Goal: Task Accomplishment & Management: Use online tool/utility

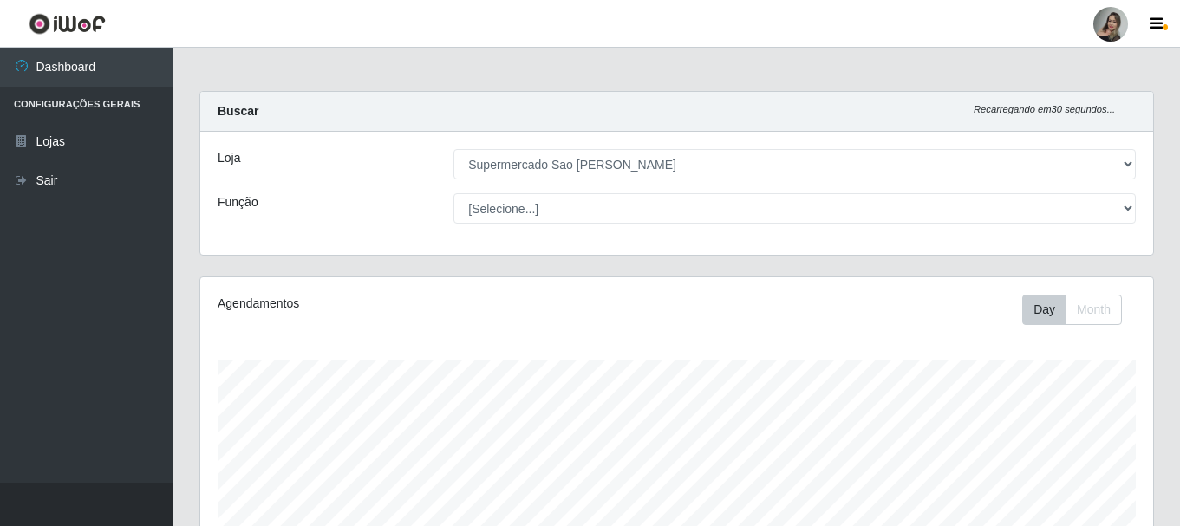
select select "383"
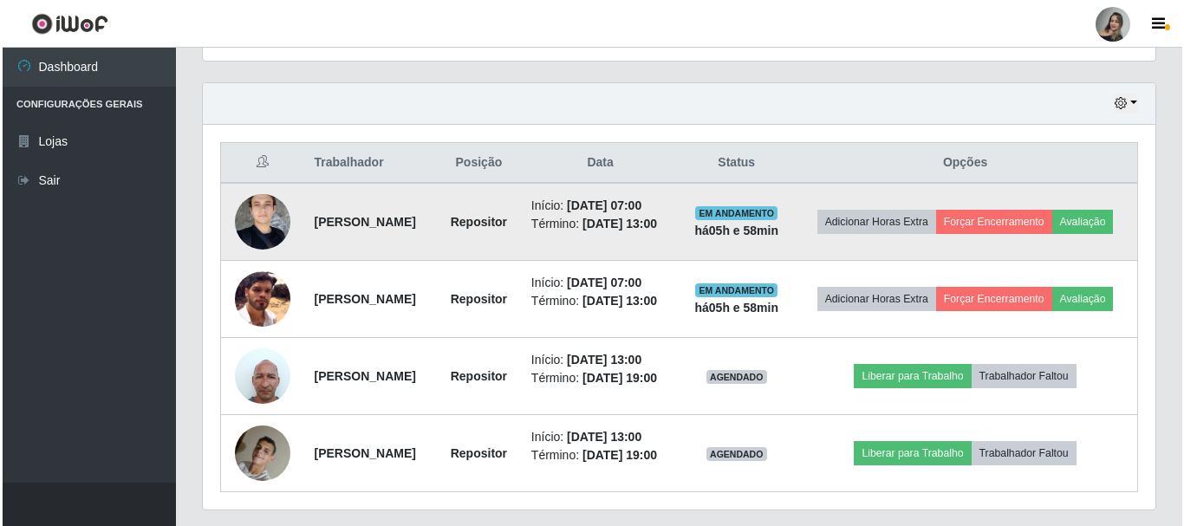
scroll to position [663, 0]
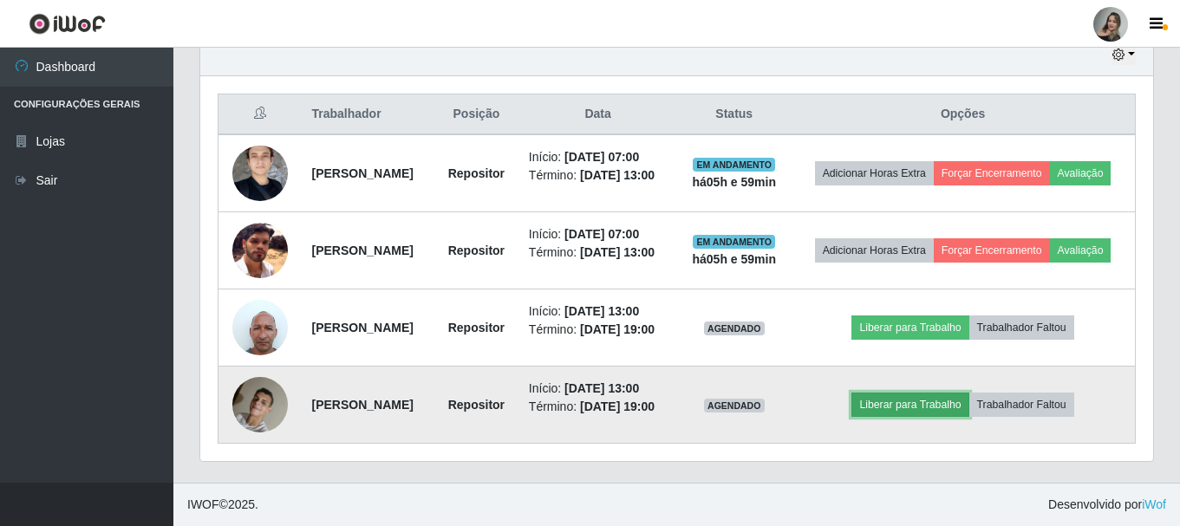
click at [924, 414] on button "Liberar para Trabalho" at bounding box center [909, 405] width 117 height 24
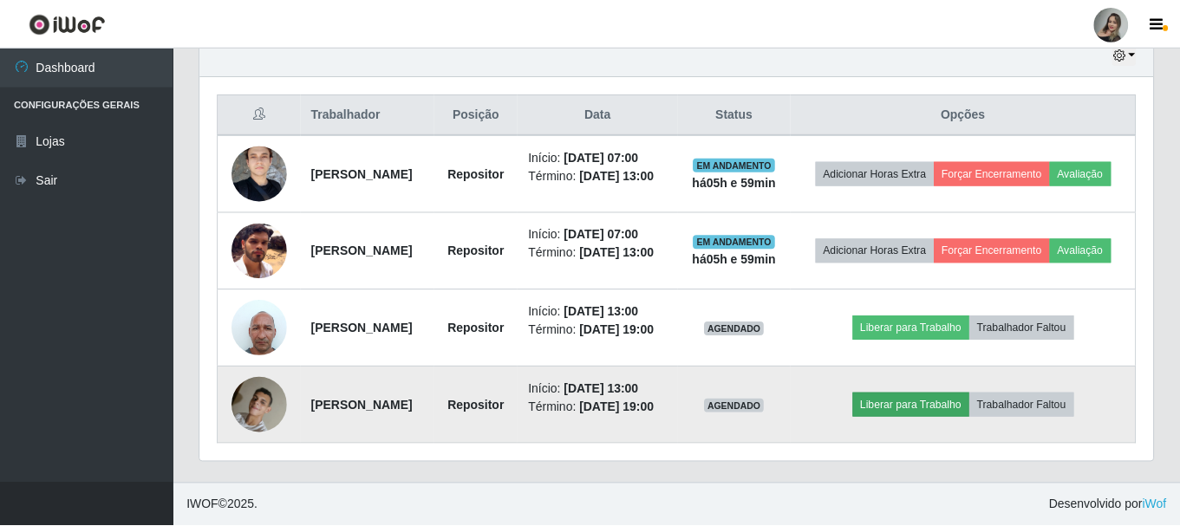
scroll to position [360, 944]
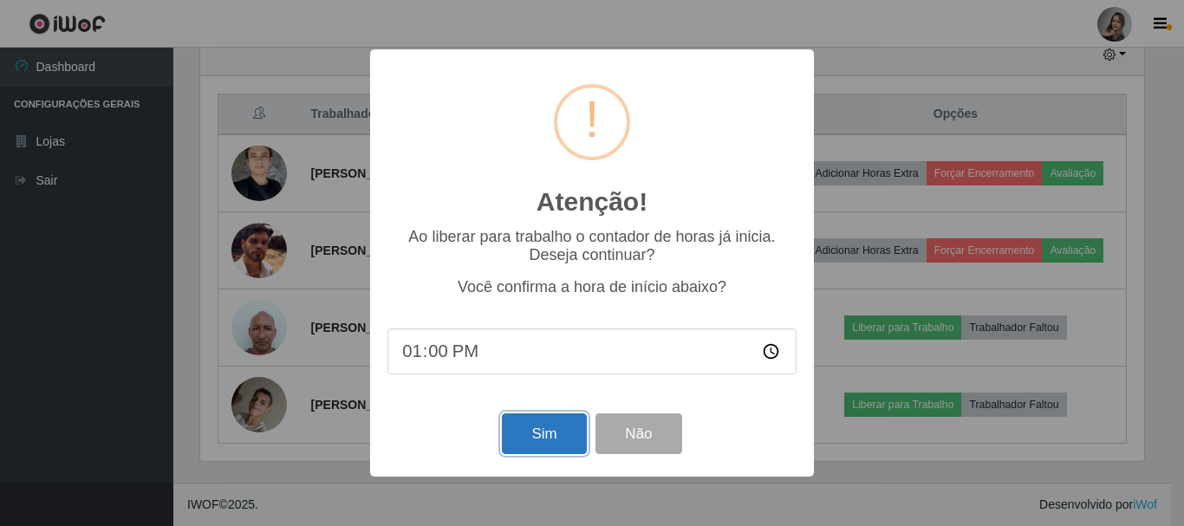
click at [543, 452] on button "Sim" at bounding box center [544, 433] width 84 height 41
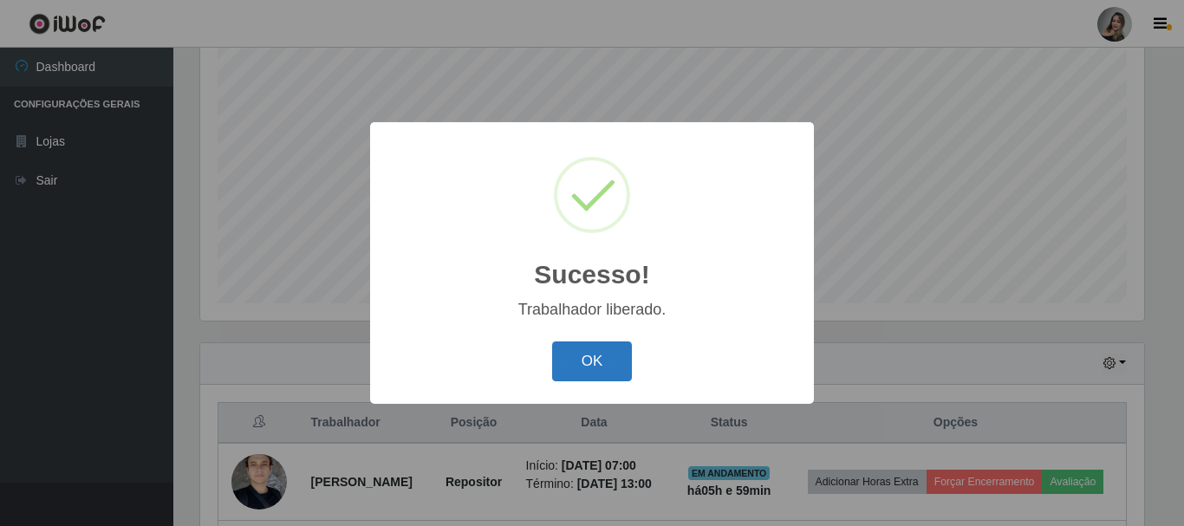
click at [582, 361] on button "OK" at bounding box center [592, 361] width 81 height 41
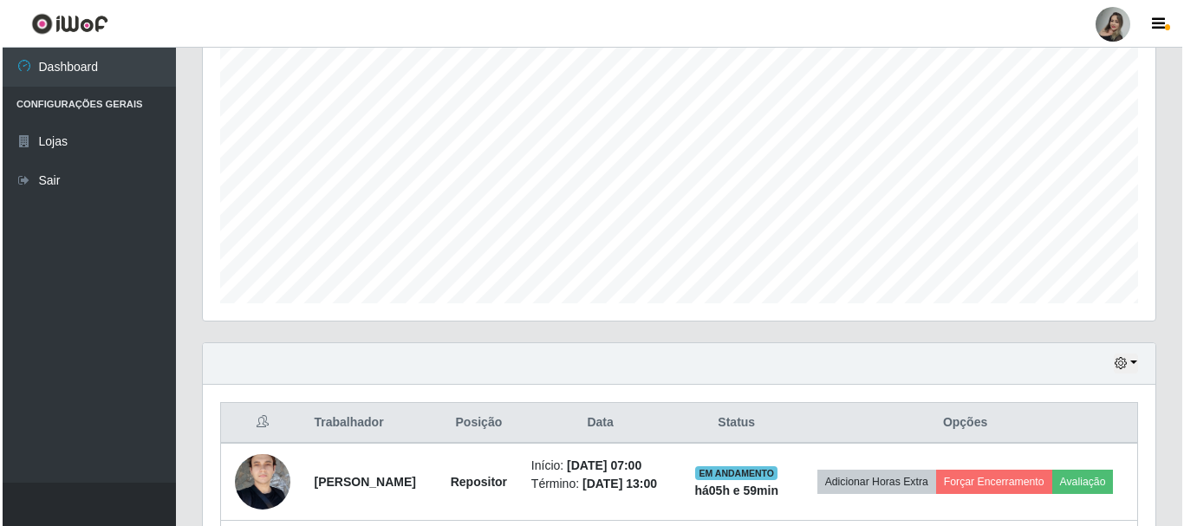
scroll to position [663, 0]
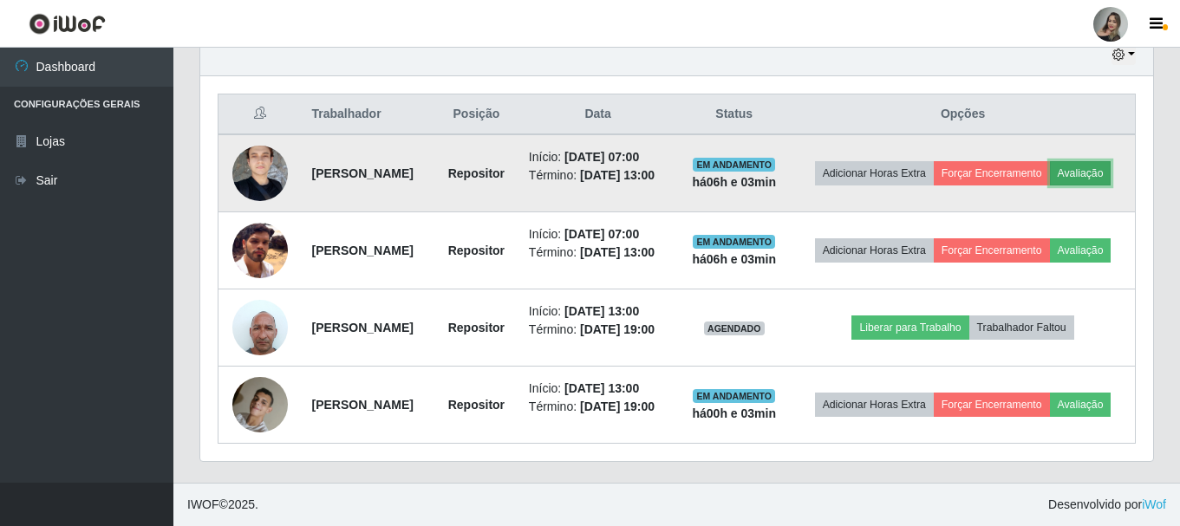
click at [1050, 161] on button "Avaliação" at bounding box center [1081, 173] width 62 height 24
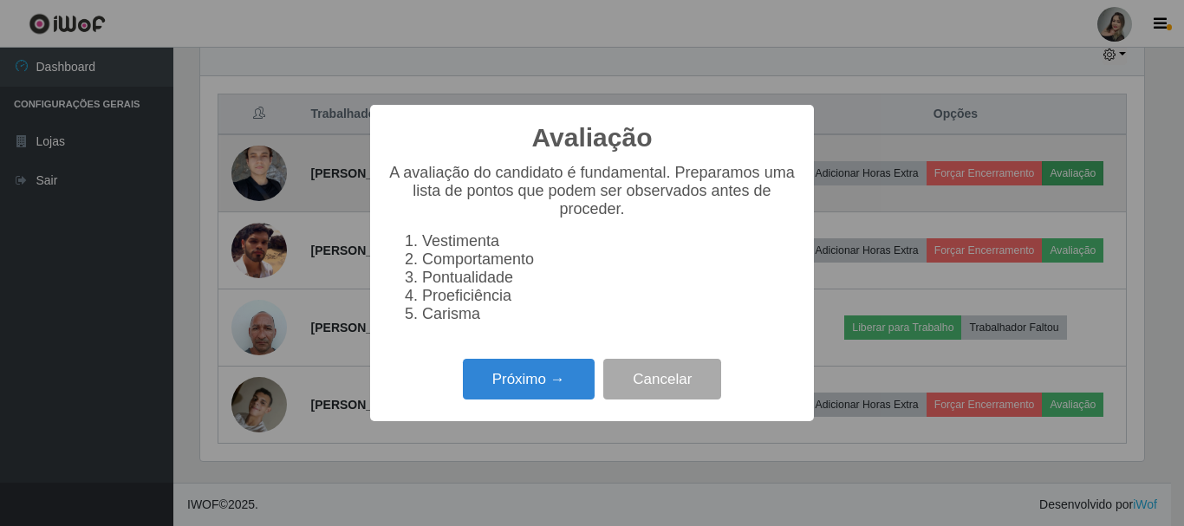
scroll to position [360, 944]
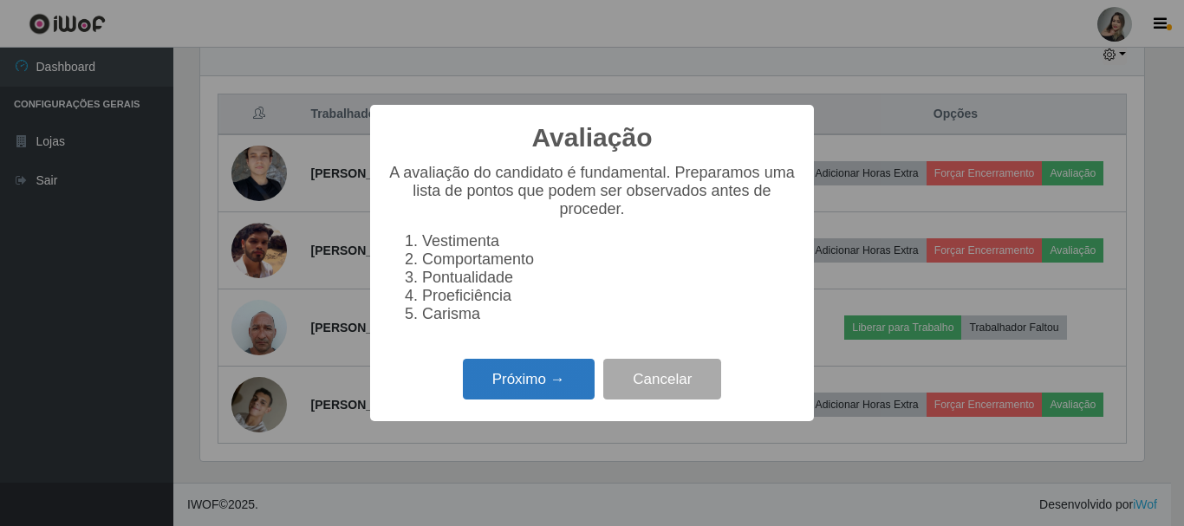
click at [546, 386] on button "Próximo →" at bounding box center [529, 379] width 132 height 41
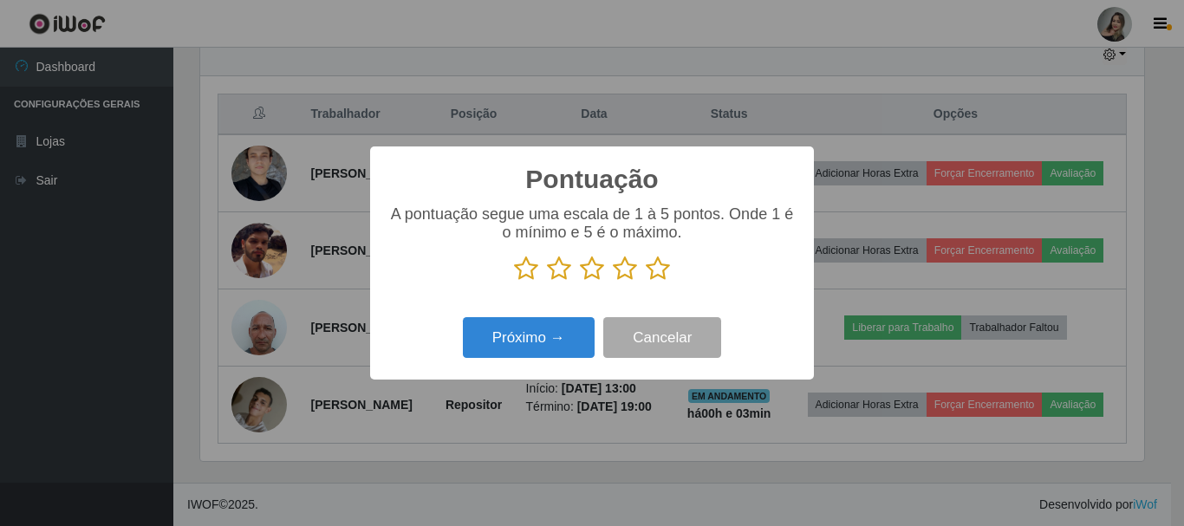
click at [562, 273] on icon at bounding box center [559, 269] width 24 height 26
click at [547, 282] on input "radio" at bounding box center [547, 282] width 0 height 0
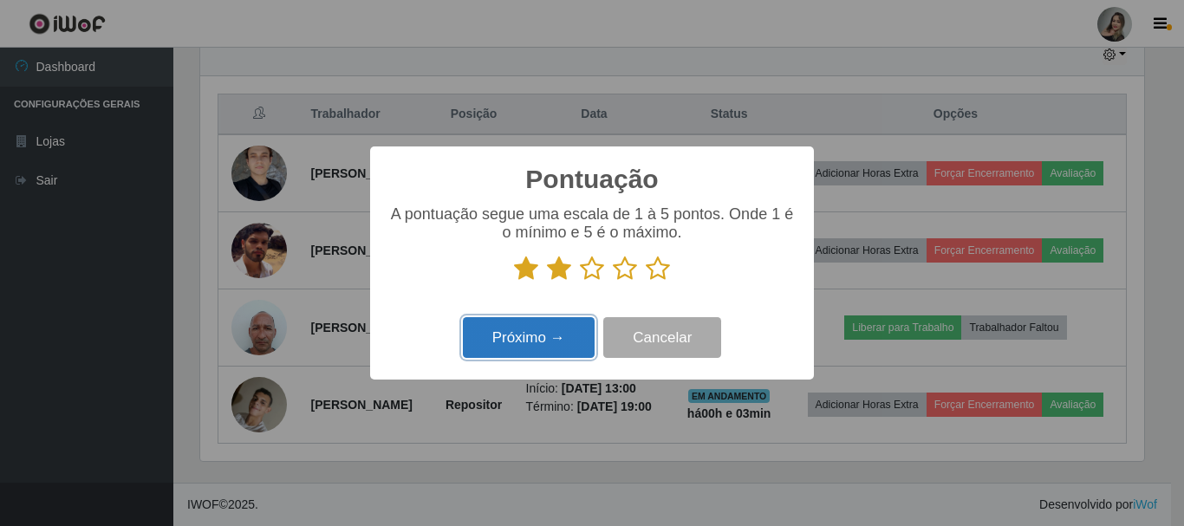
click at [537, 341] on button "Próximo →" at bounding box center [529, 337] width 132 height 41
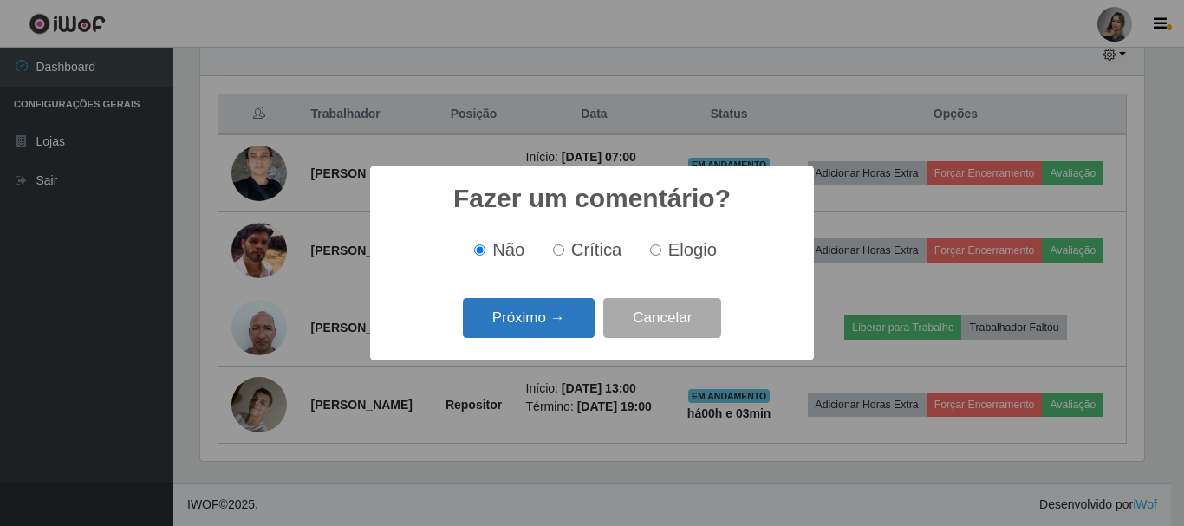
click at [541, 325] on button "Próximo →" at bounding box center [529, 318] width 132 height 41
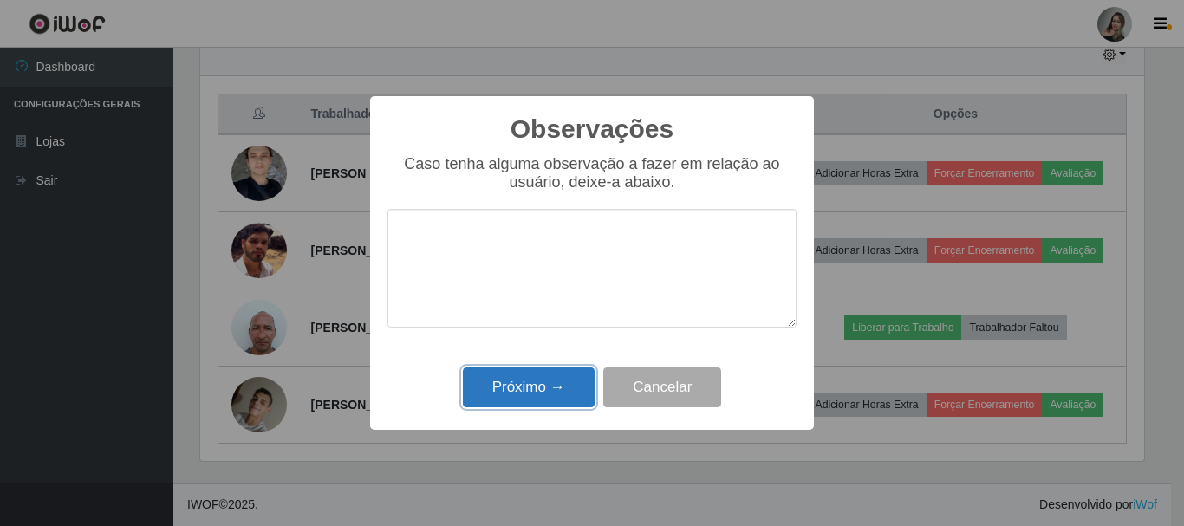
click at [530, 380] on button "Próximo →" at bounding box center [529, 387] width 132 height 41
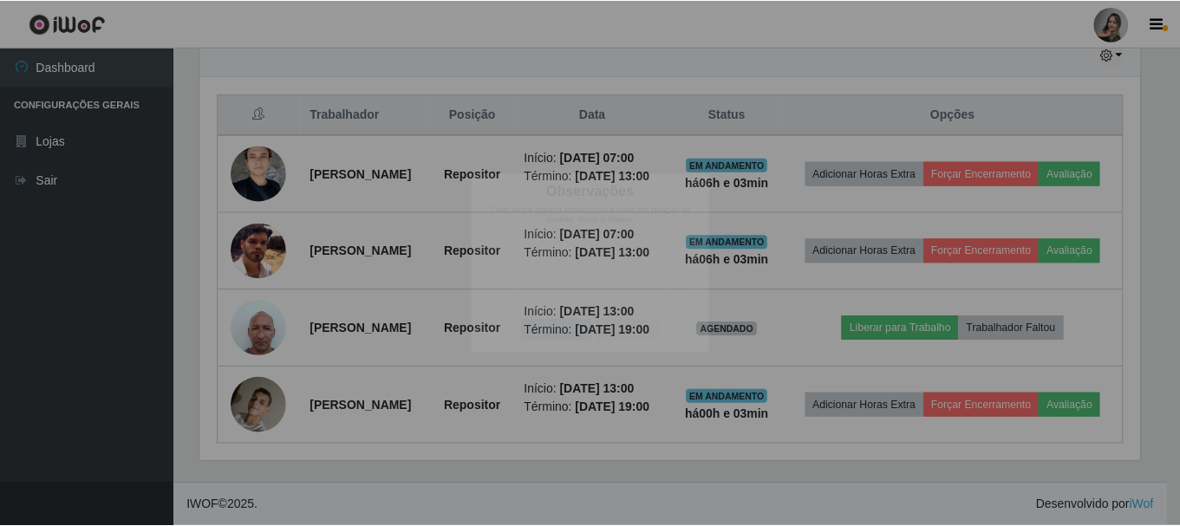
scroll to position [360, 953]
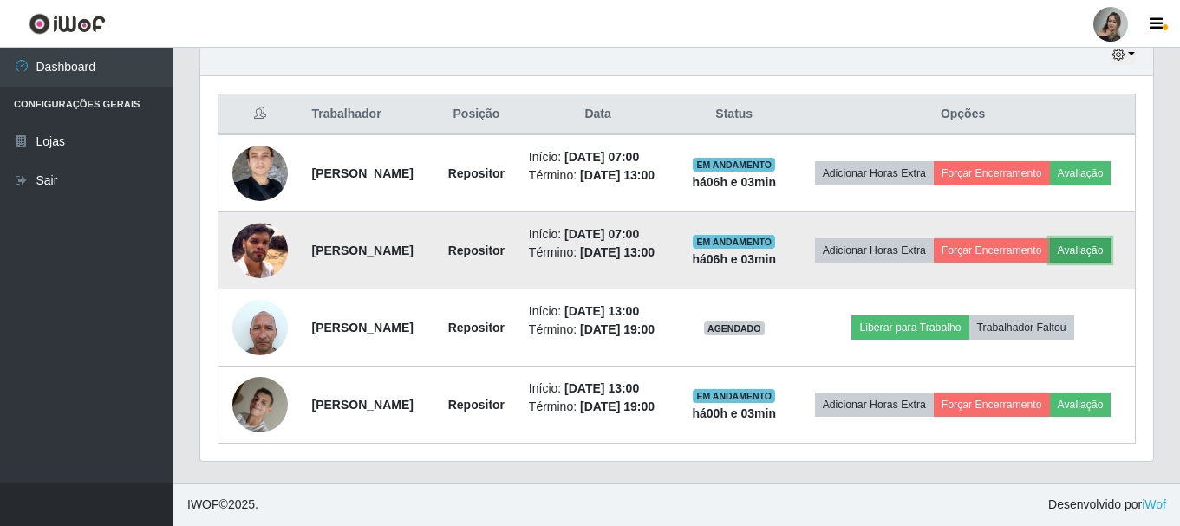
click at [1050, 245] on button "Avaliação" at bounding box center [1081, 250] width 62 height 24
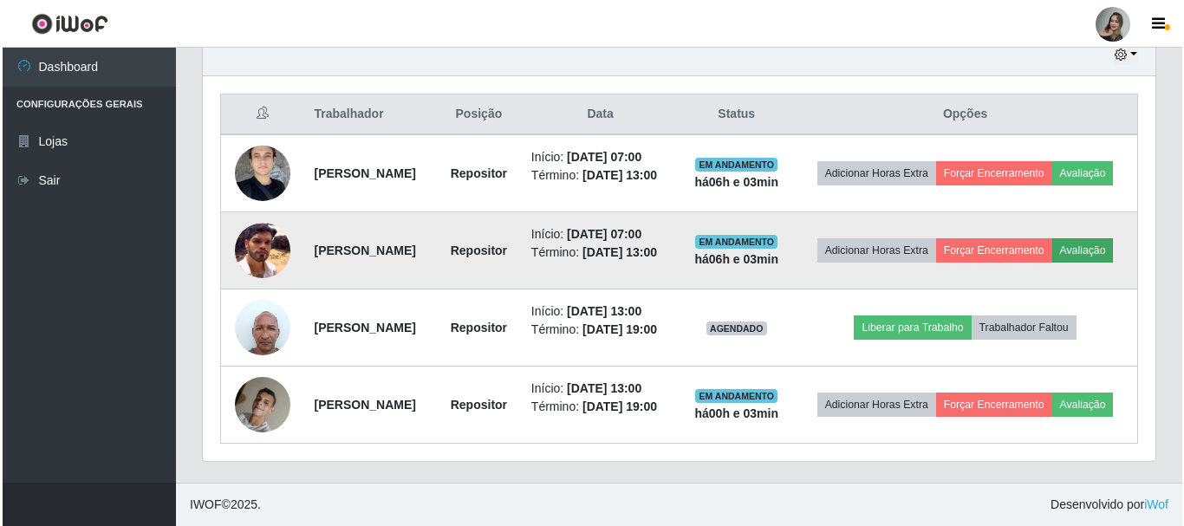
scroll to position [360, 944]
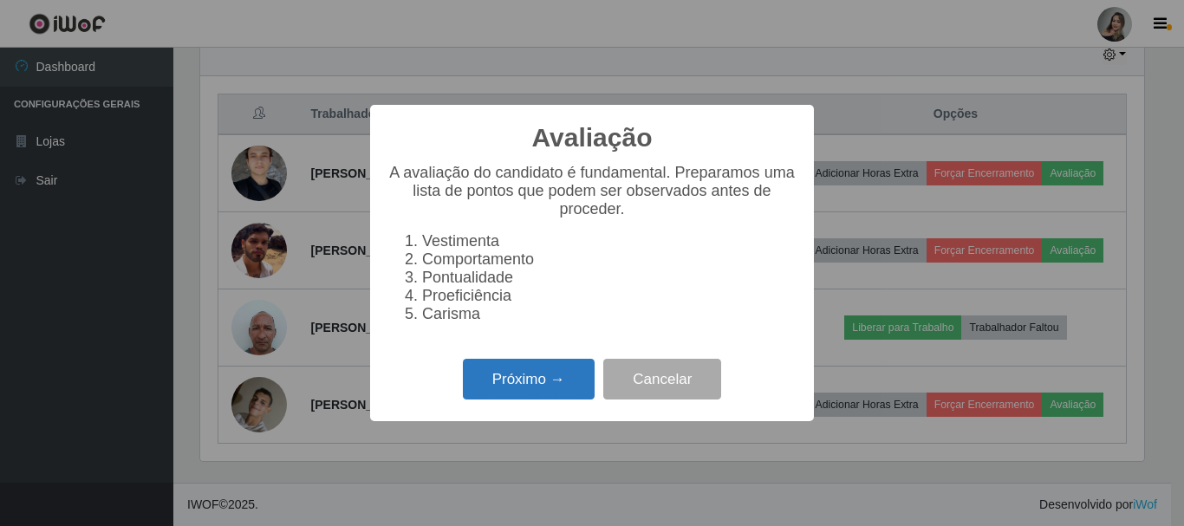
click at [498, 379] on button "Próximo →" at bounding box center [529, 379] width 132 height 41
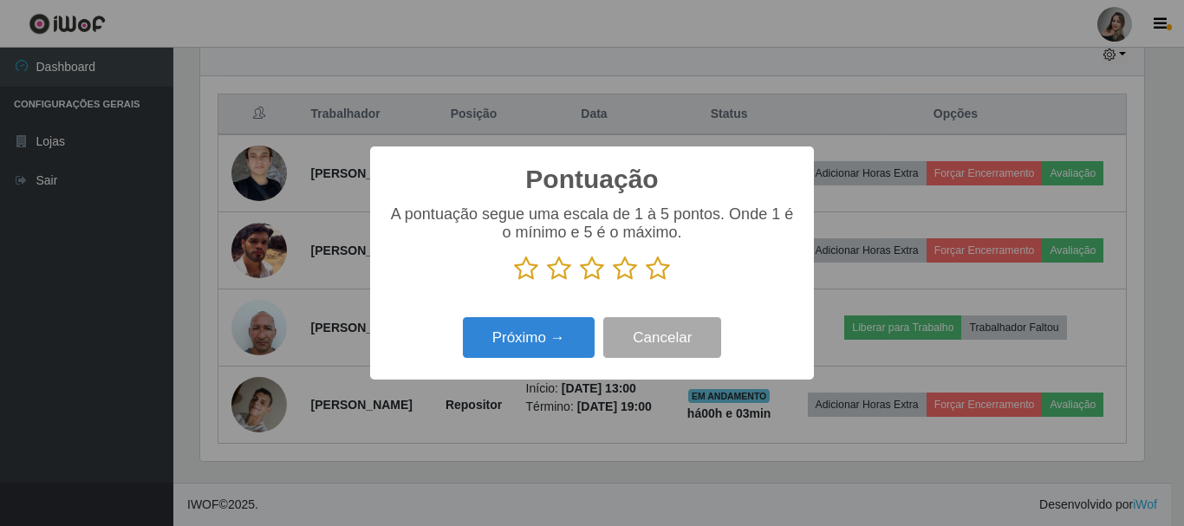
scroll to position [866380, 865796]
click at [556, 274] on icon at bounding box center [559, 269] width 24 height 26
click at [547, 282] on input "radio" at bounding box center [547, 282] width 0 height 0
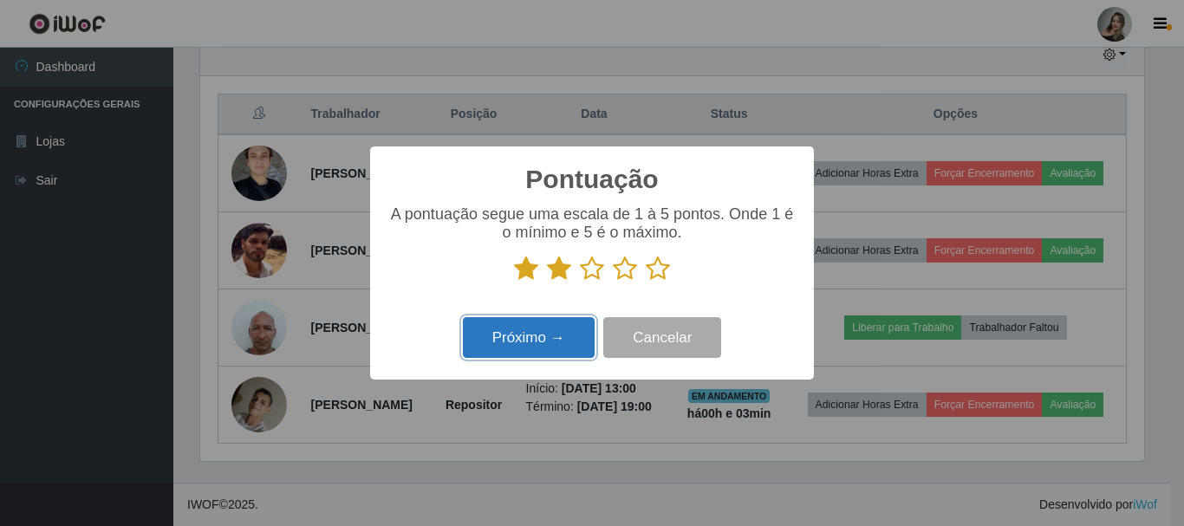
click at [542, 346] on button "Próximo →" at bounding box center [529, 337] width 132 height 41
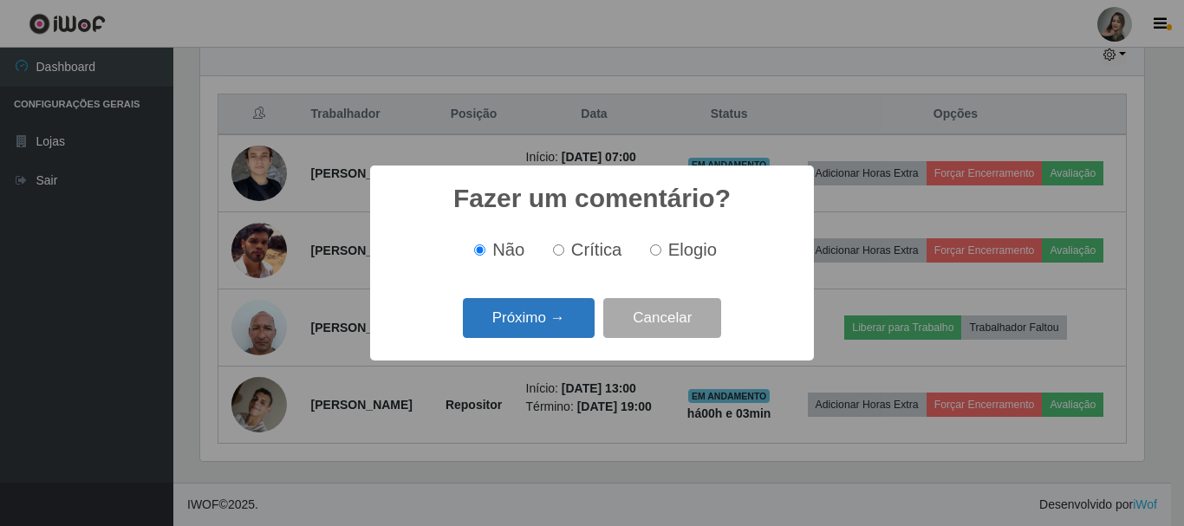
click at [543, 328] on button "Próximo →" at bounding box center [529, 318] width 132 height 41
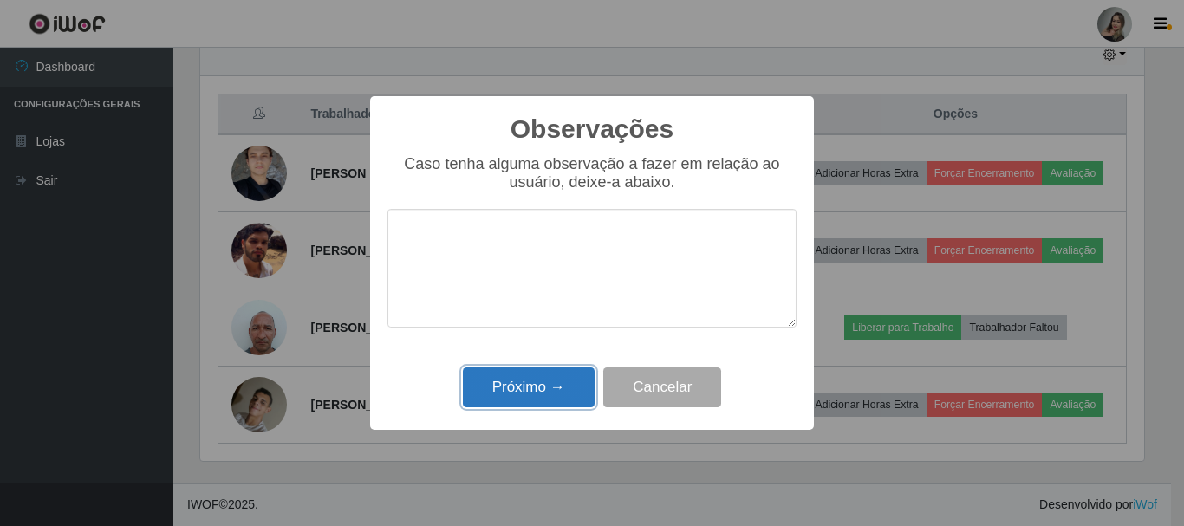
click at [539, 387] on button "Próximo →" at bounding box center [529, 387] width 132 height 41
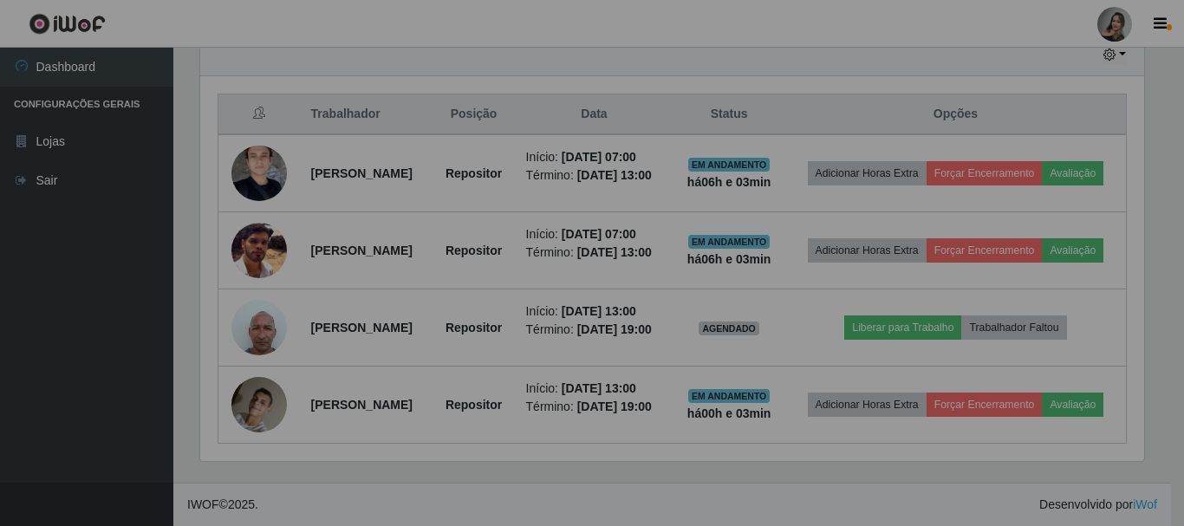
scroll to position [360, 953]
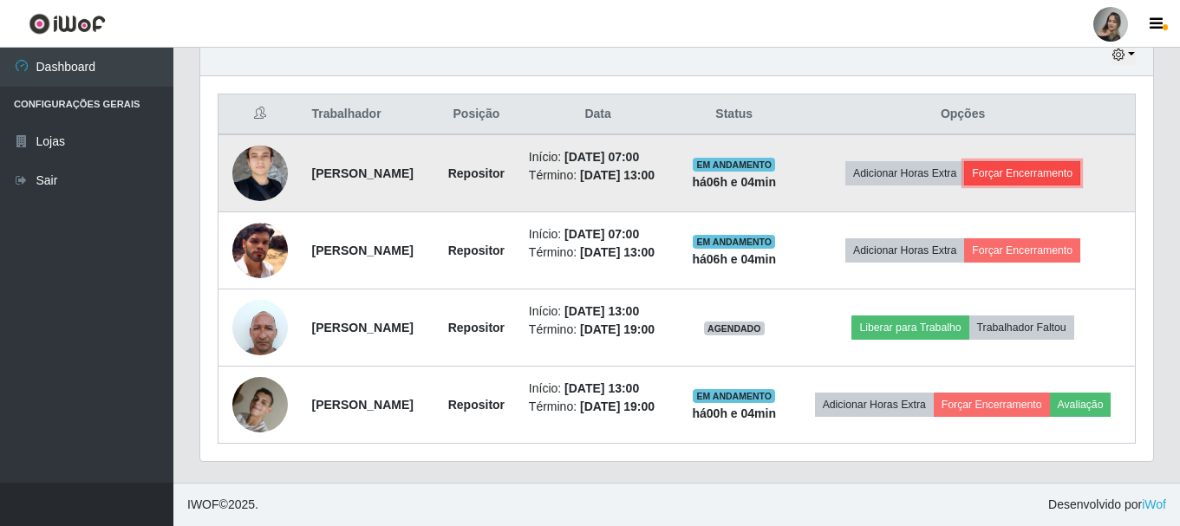
click at [1035, 161] on button "Forçar Encerramento" at bounding box center [1022, 173] width 116 height 24
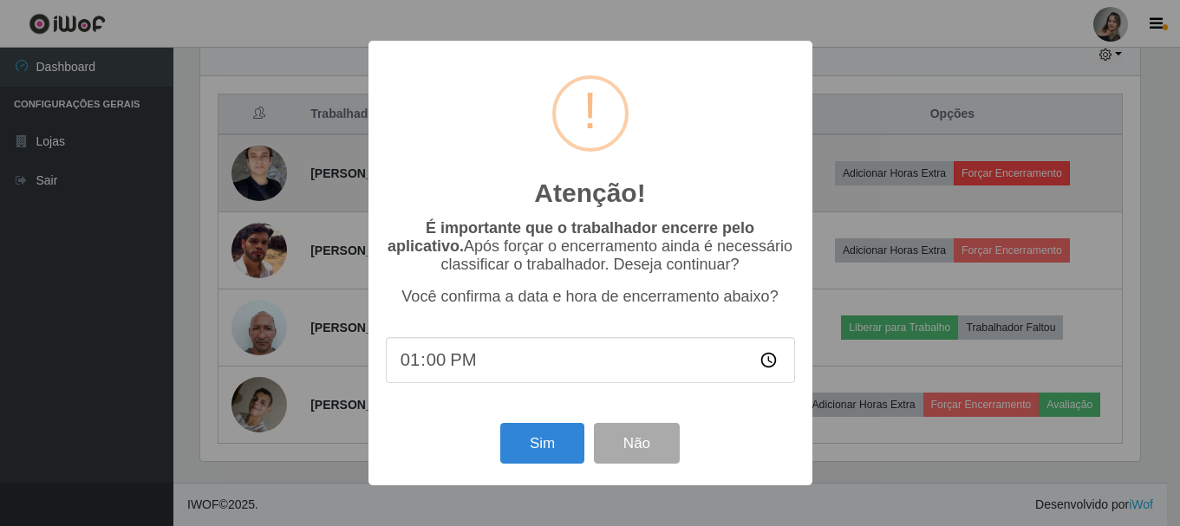
scroll to position [360, 944]
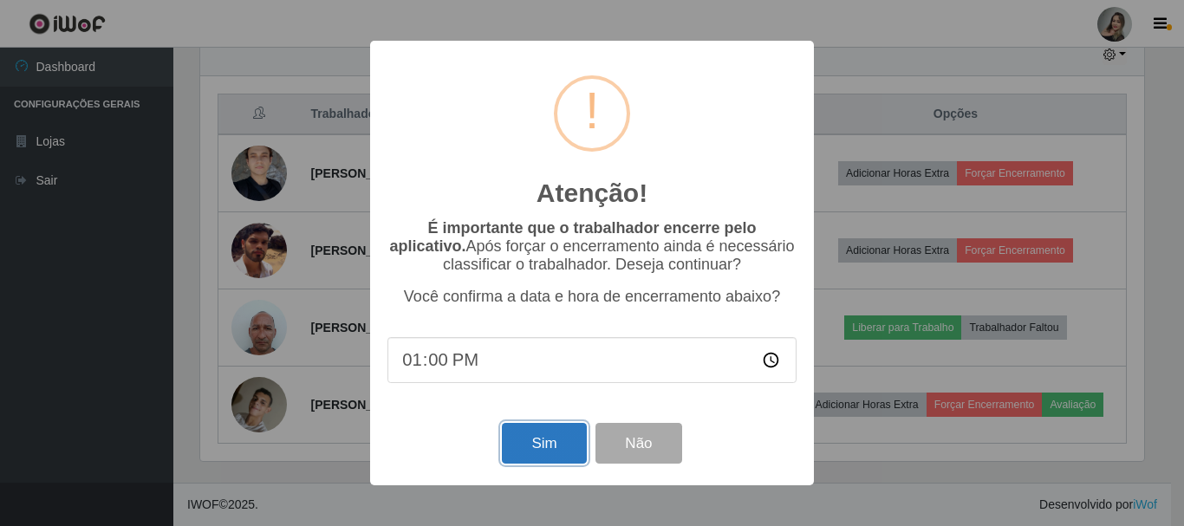
click at [557, 456] on button "Sim" at bounding box center [544, 443] width 84 height 41
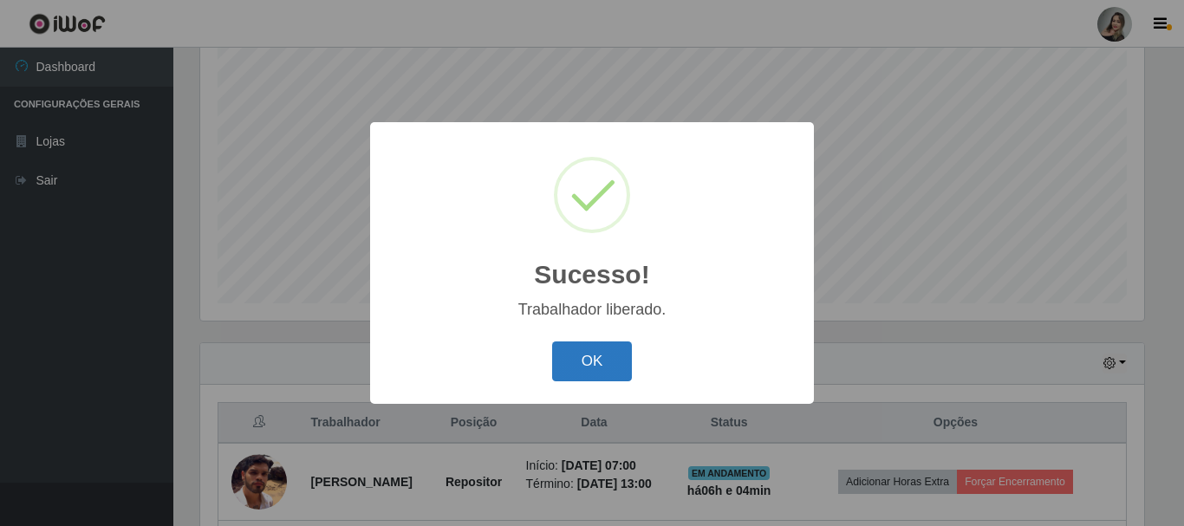
click at [603, 362] on button "OK" at bounding box center [592, 361] width 81 height 41
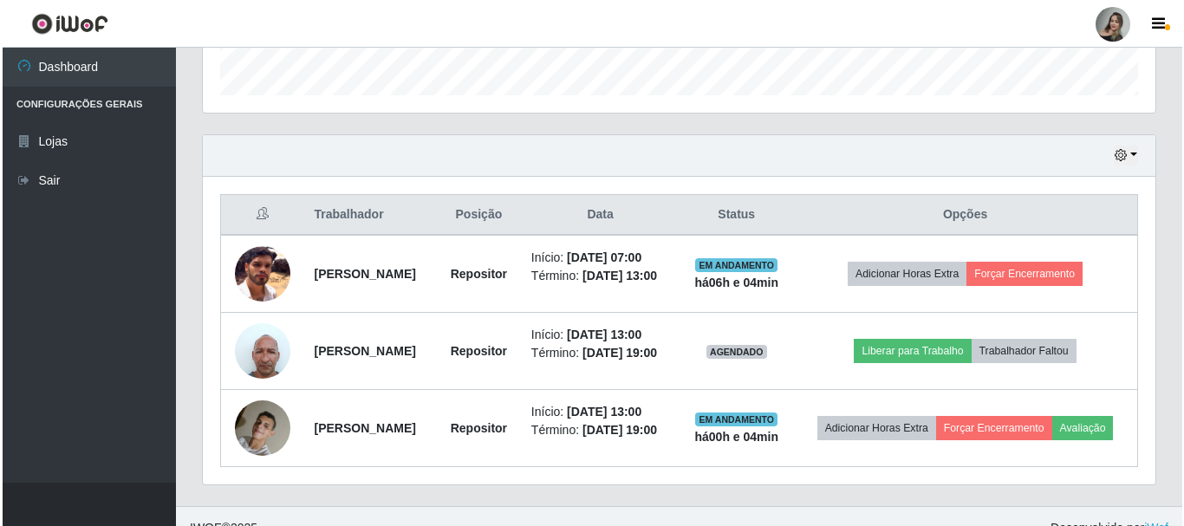
scroll to position [587, 0]
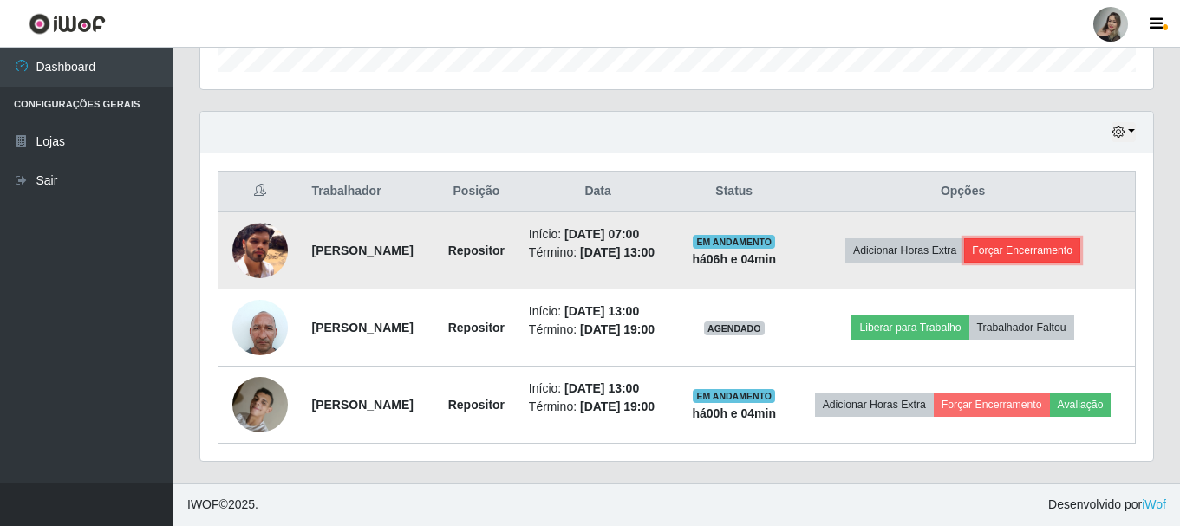
click at [1026, 238] on button "Forçar Encerramento" at bounding box center [1022, 250] width 116 height 24
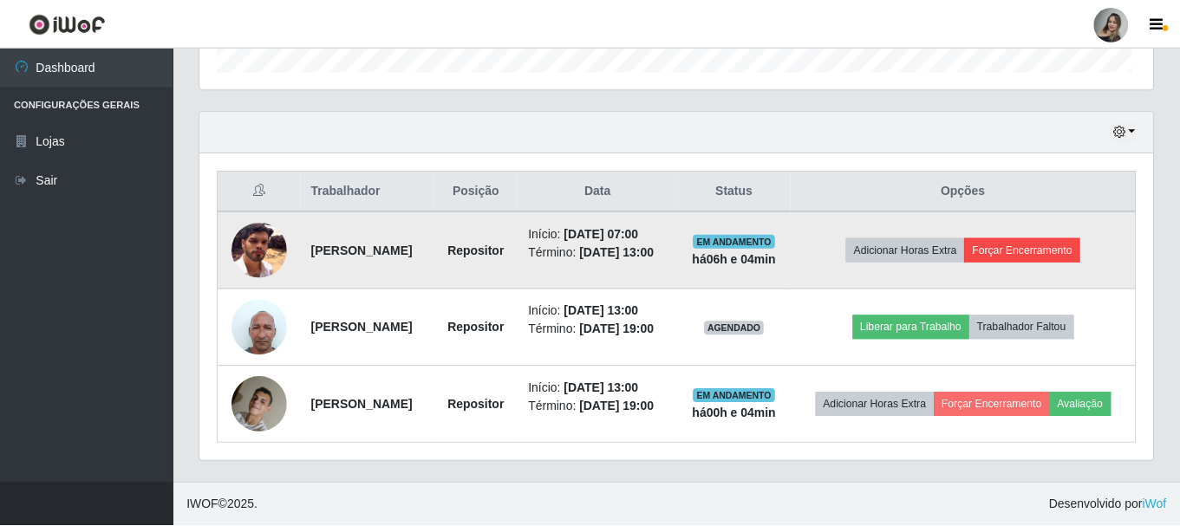
scroll to position [360, 944]
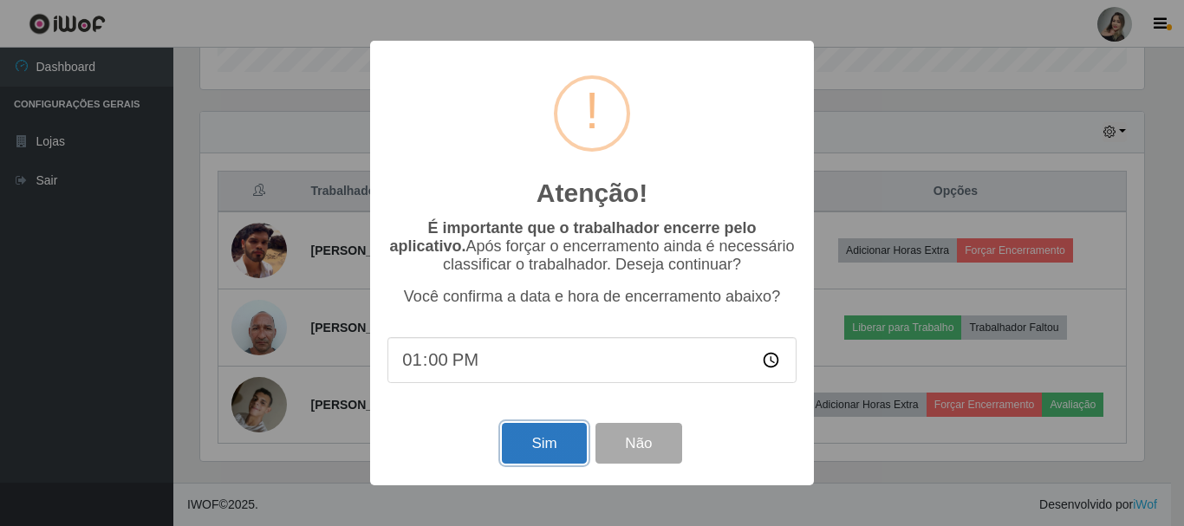
click at [541, 450] on button "Sim" at bounding box center [544, 443] width 84 height 41
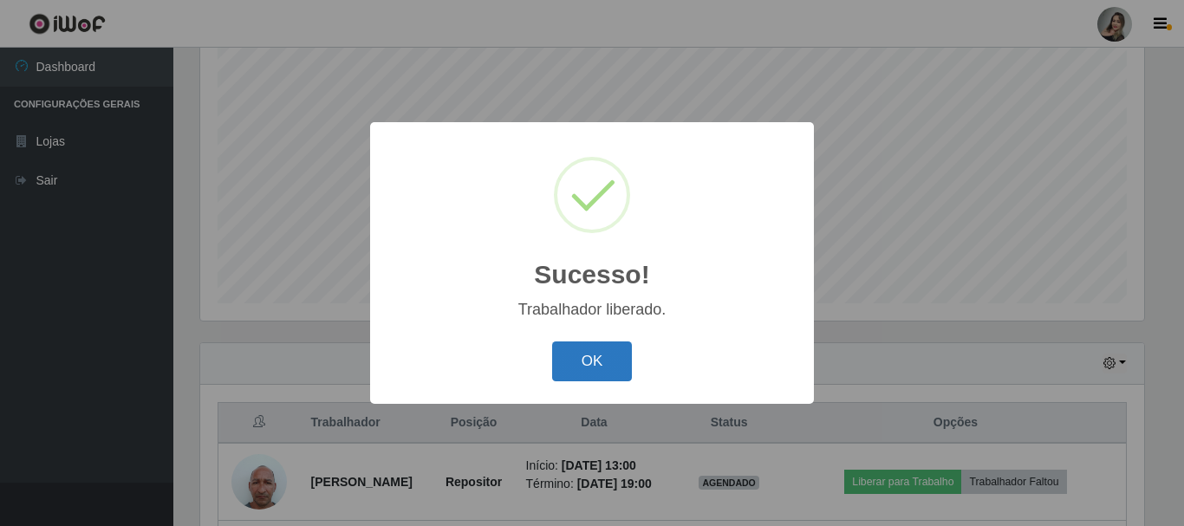
click at [573, 354] on button "OK" at bounding box center [592, 361] width 81 height 41
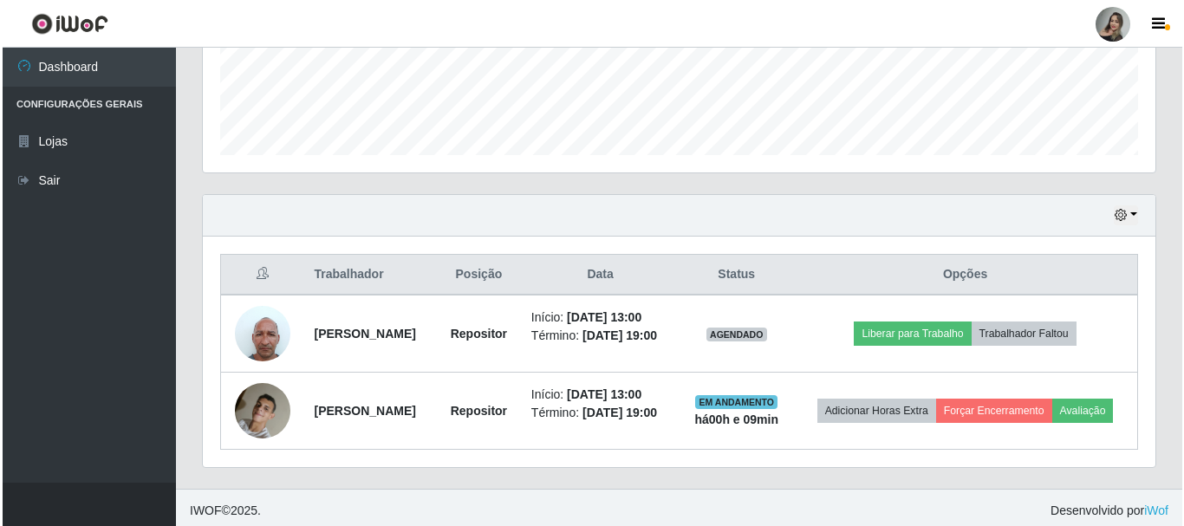
scroll to position [484, 0]
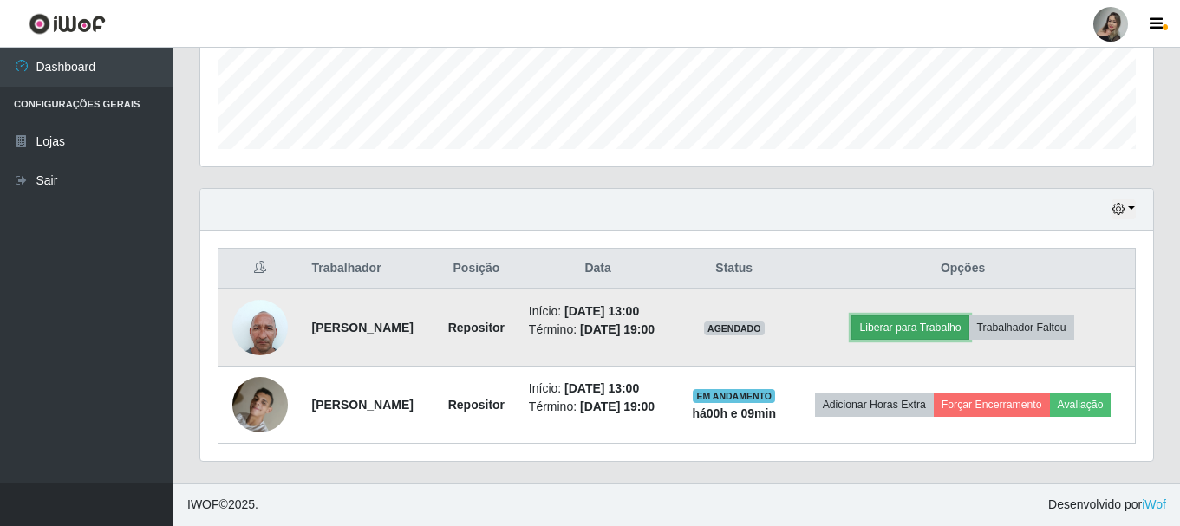
click at [940, 330] on button "Liberar para Trabalho" at bounding box center [909, 327] width 117 height 24
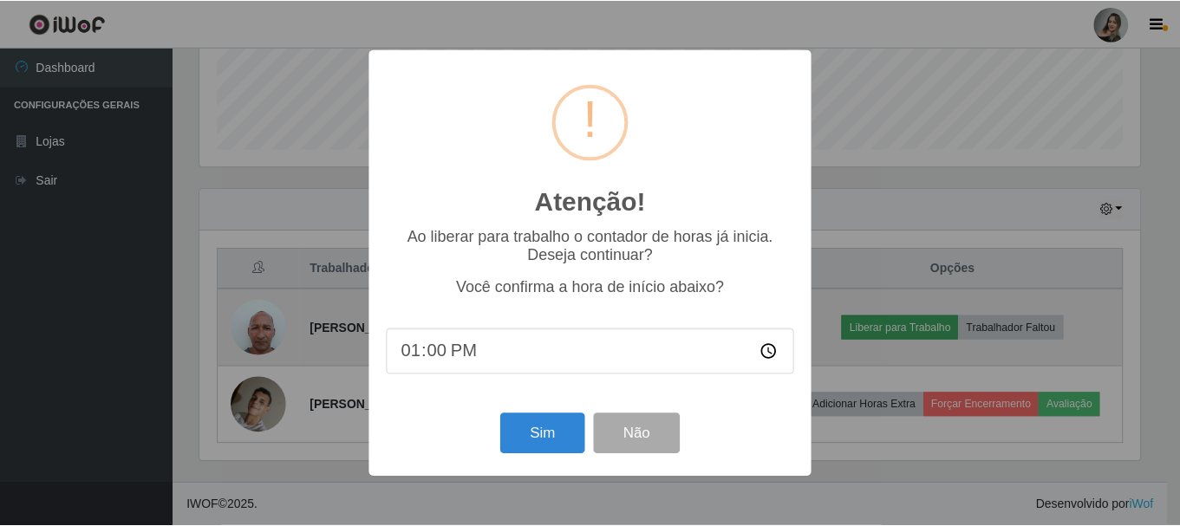
scroll to position [360, 944]
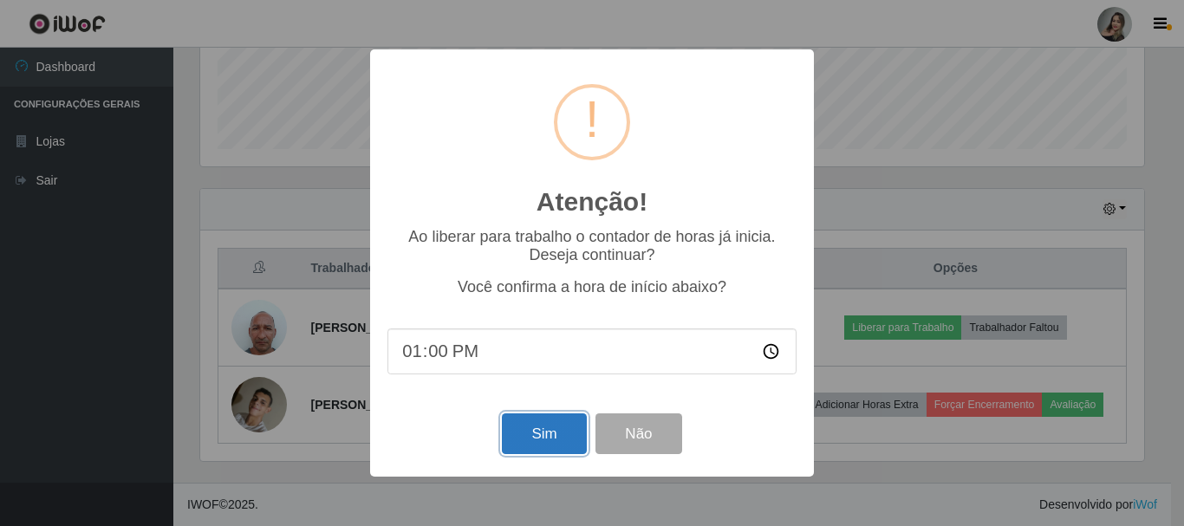
click at [526, 434] on button "Sim" at bounding box center [544, 433] width 84 height 41
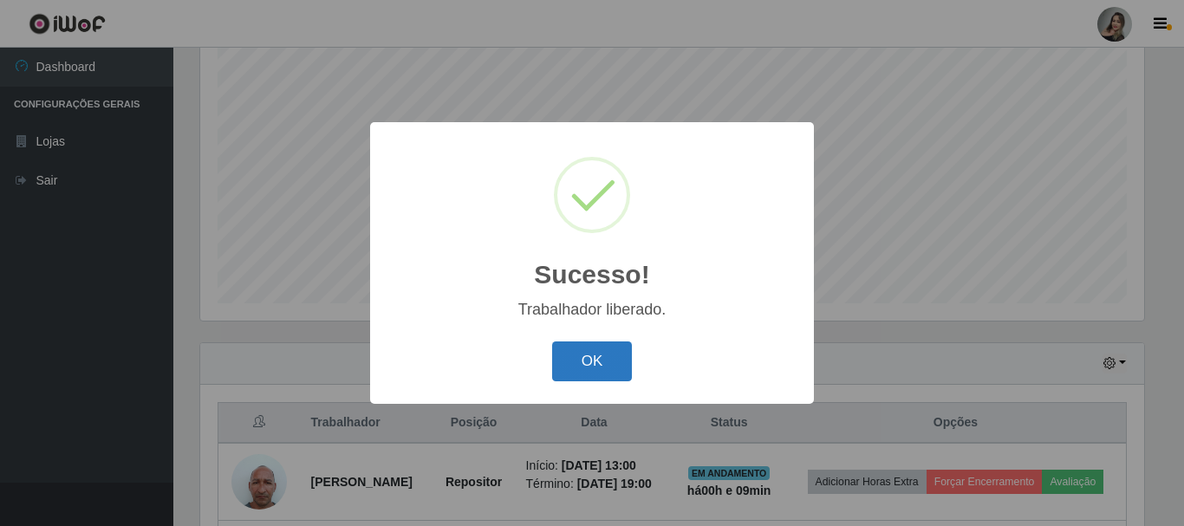
click at [582, 370] on button "OK" at bounding box center [592, 361] width 81 height 41
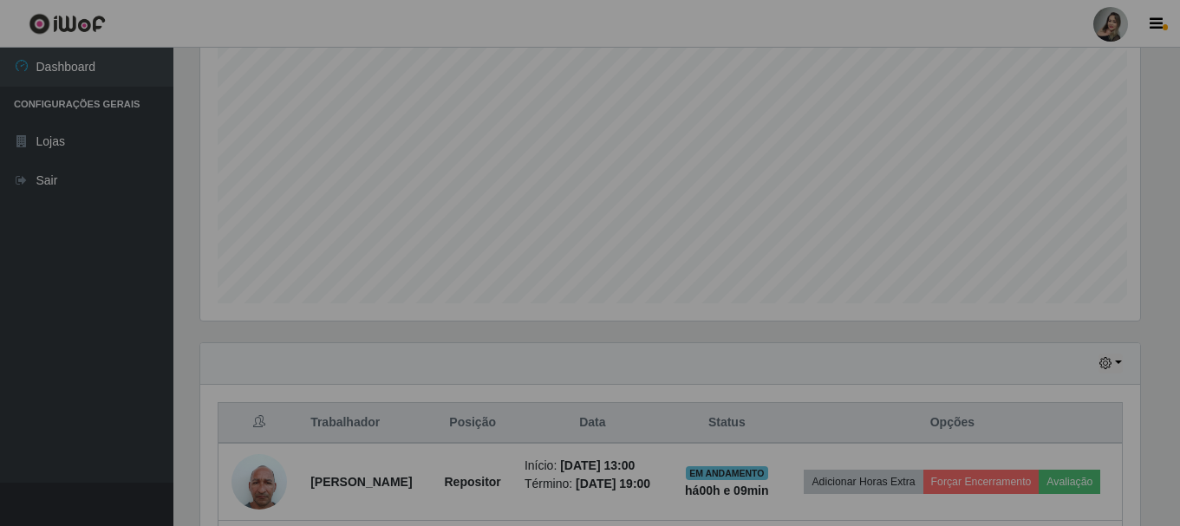
scroll to position [360, 953]
